Goal: Check status

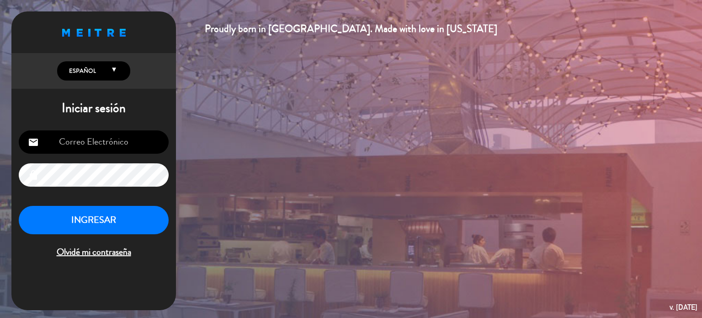
type input "[DOMAIN_NAME][EMAIL_ADDRESS][DOMAIN_NAME]"
click at [90, 223] on button "INGRESAR" at bounding box center [94, 220] width 150 height 29
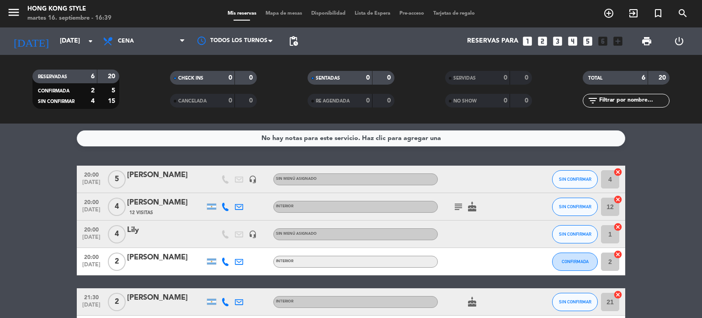
click at [682, 229] on bookings-row "20:00 [DATE] 5 [PERSON_NAME] headset_mic Sin menú asignado SIN CONFIRMAR 4 canc…" at bounding box center [351, 253] width 702 height 177
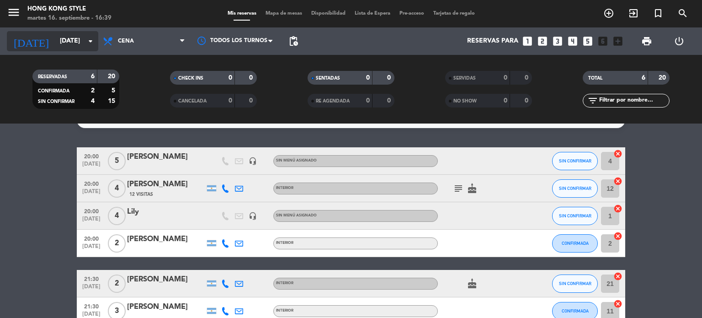
click at [80, 45] on input "[DATE]" at bounding box center [98, 41] width 87 height 16
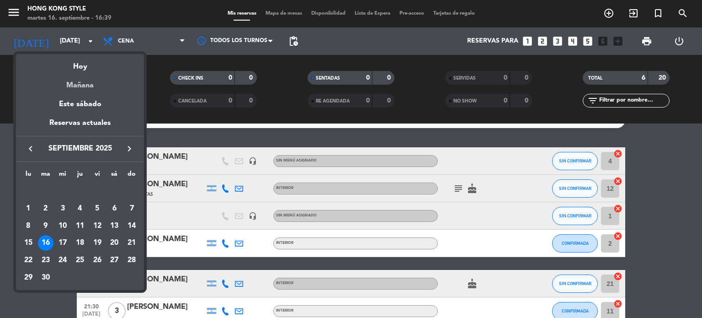
click at [75, 82] on div "Mañana" at bounding box center [80, 82] width 128 height 19
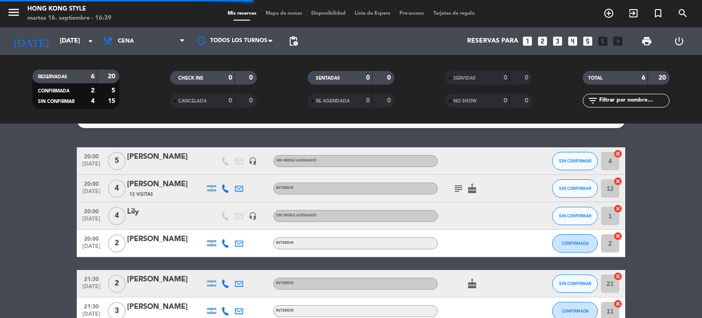
scroll to position [0, 0]
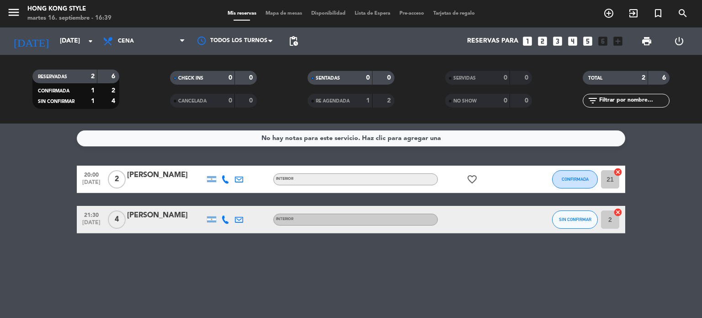
click at [674, 271] on div "No hay notas para este servicio. Haz clic para agregar una 20:00 [DATE] 2 [PERS…" at bounding box center [351, 220] width 702 height 194
click at [82, 47] on input "[DATE]" at bounding box center [98, 41] width 87 height 16
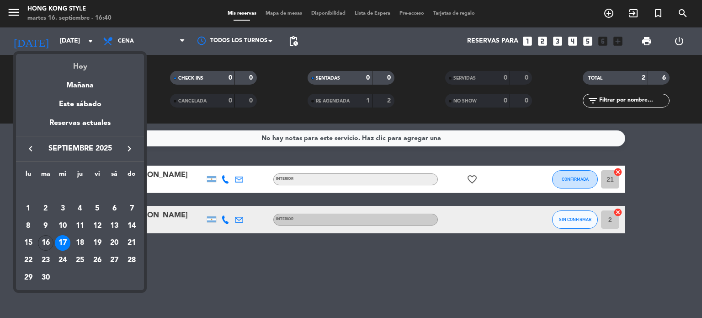
click at [79, 65] on div "Hoy" at bounding box center [80, 63] width 128 height 19
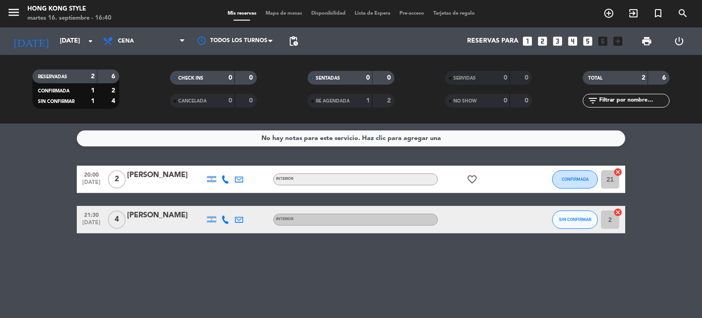
type input "[DATE]"
